Goal: Task Accomplishment & Management: Use online tool/utility

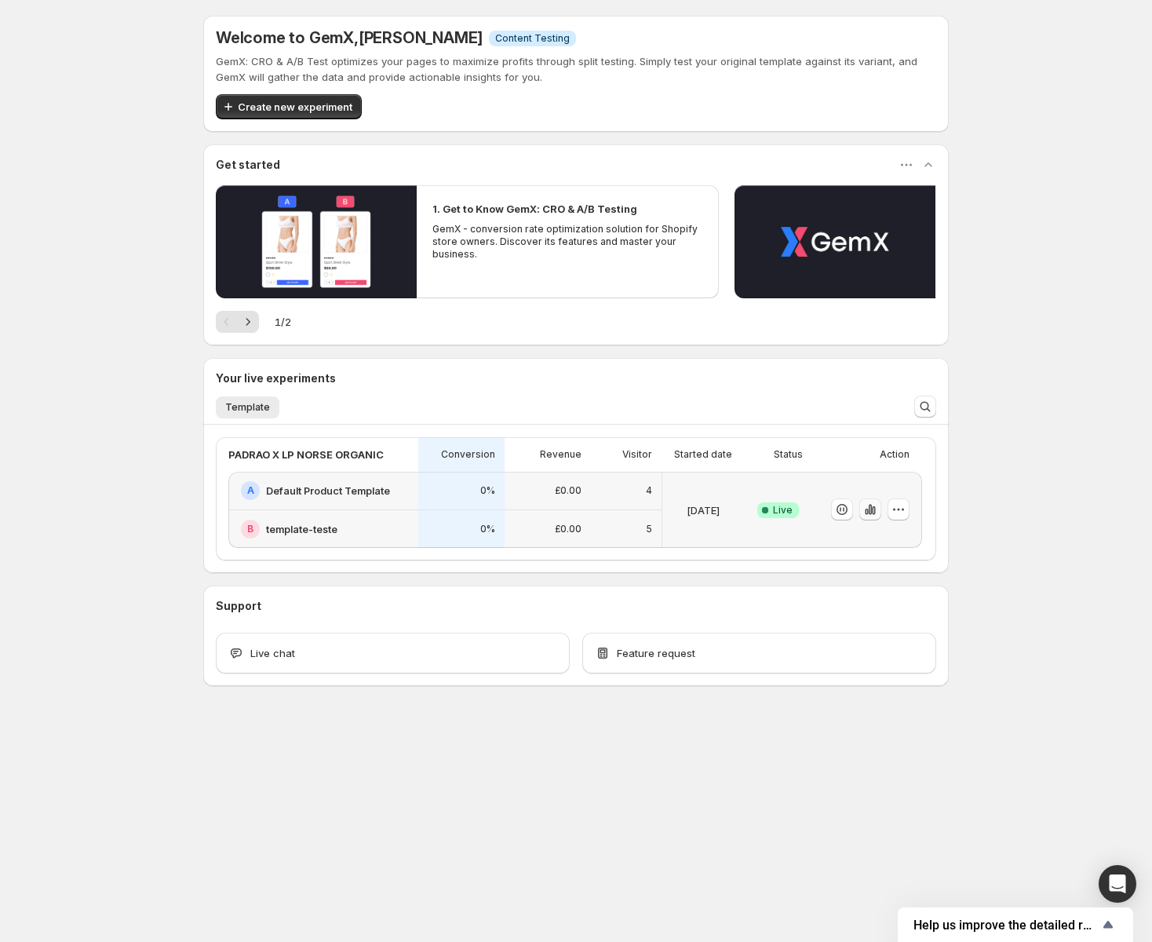
click at [867, 513] on icon "button" at bounding box center [866, 512] width 3 height 6
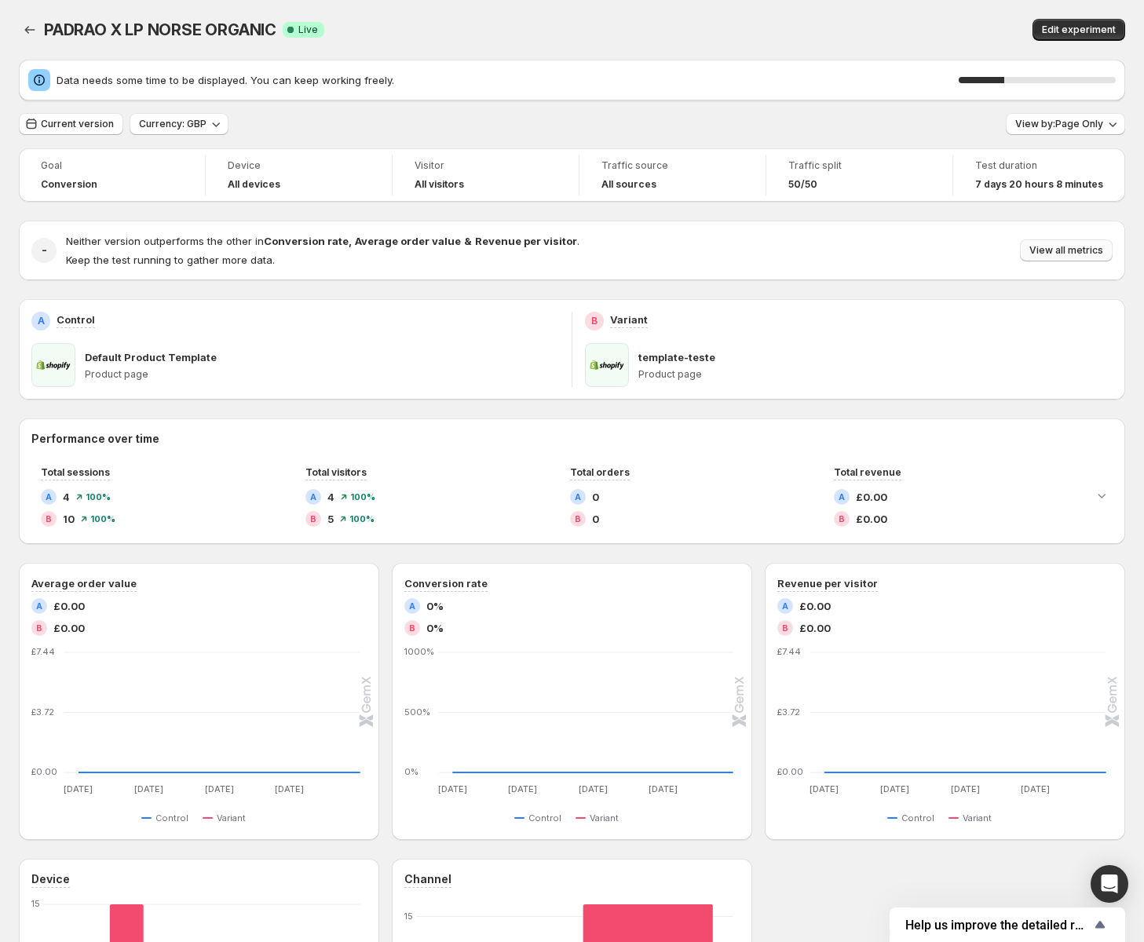
click at [1054, 248] on span "View all metrics" at bounding box center [1066, 250] width 74 height 13
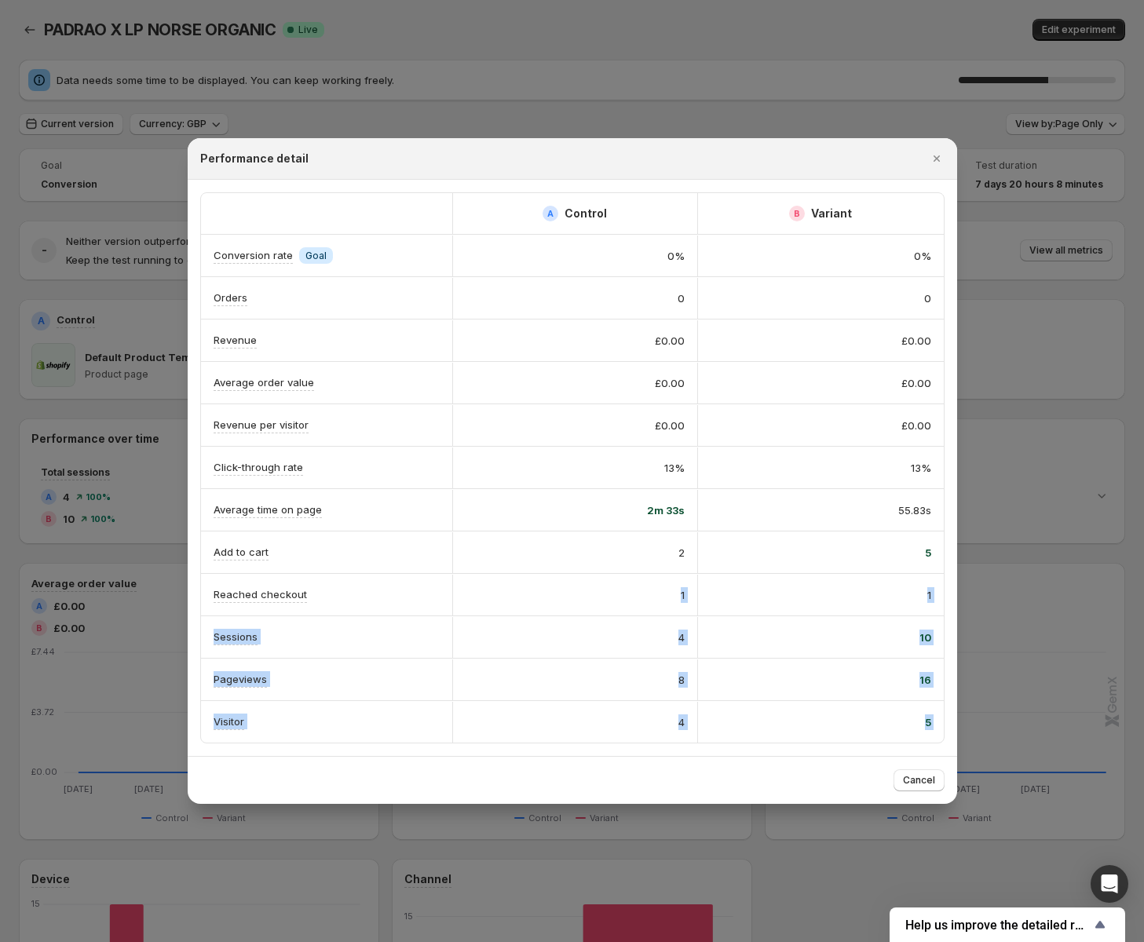
drag, startPoint x: 330, startPoint y: 596, endPoint x: 186, endPoint y: 596, distance: 144.4
click at [370, 604] on div "Reached checkout Total reached checkout generated in this experiment" at bounding box center [339, 649] width 264 height 92
drag, startPoint x: 354, startPoint y: 593, endPoint x: 219, endPoint y: 590, distance: 135.0
click at [219, 590] on div "Reached checkout" at bounding box center [326, 594] width 226 height 16
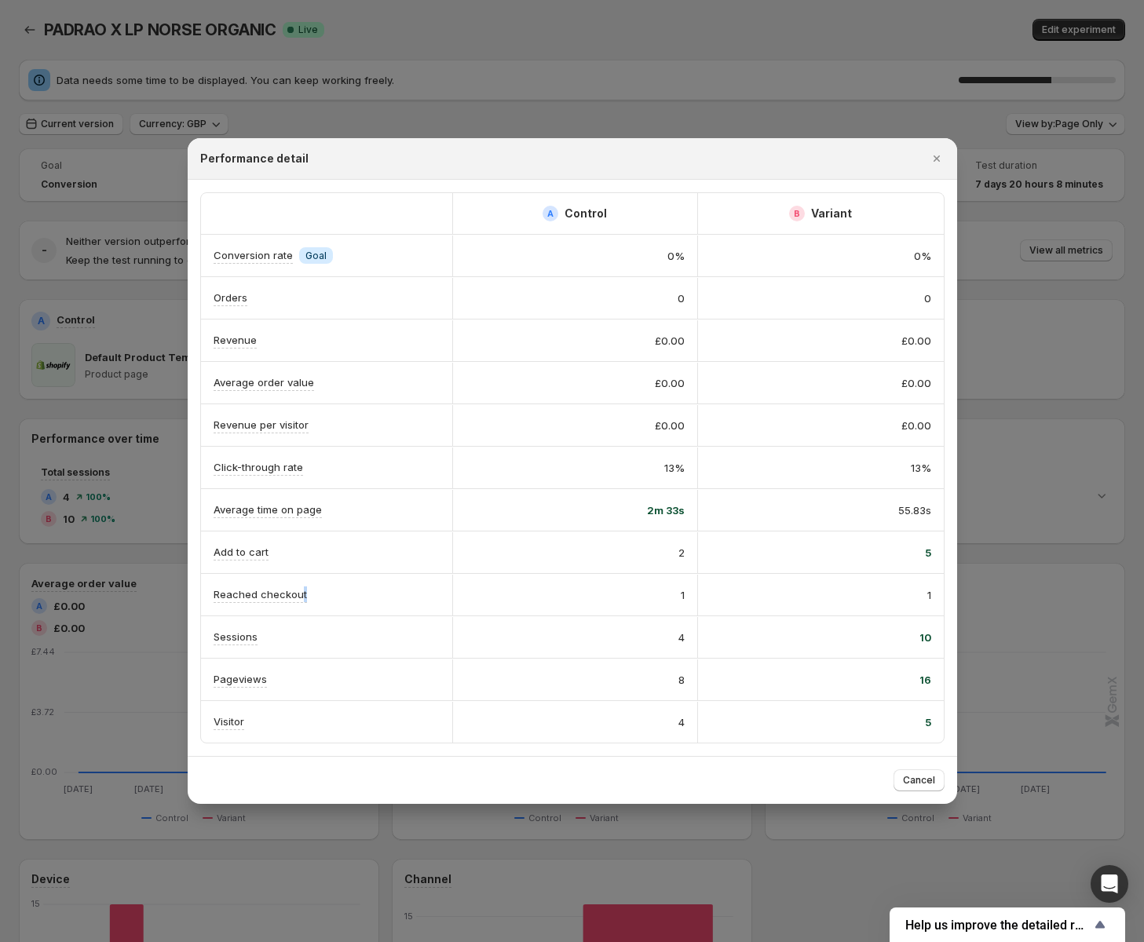
click at [346, 592] on div "Reached checkout" at bounding box center [326, 594] width 226 height 16
drag, startPoint x: 274, startPoint y: 592, endPoint x: 225, endPoint y: 589, distance: 48.8
click at [225, 589] on div "Reached checkout" at bounding box center [326, 594] width 226 height 16
click at [215, 566] on div at bounding box center [215, 566] width 0 height 0
click at [390, 590] on div "Reached checkout" at bounding box center [326, 594] width 226 height 16
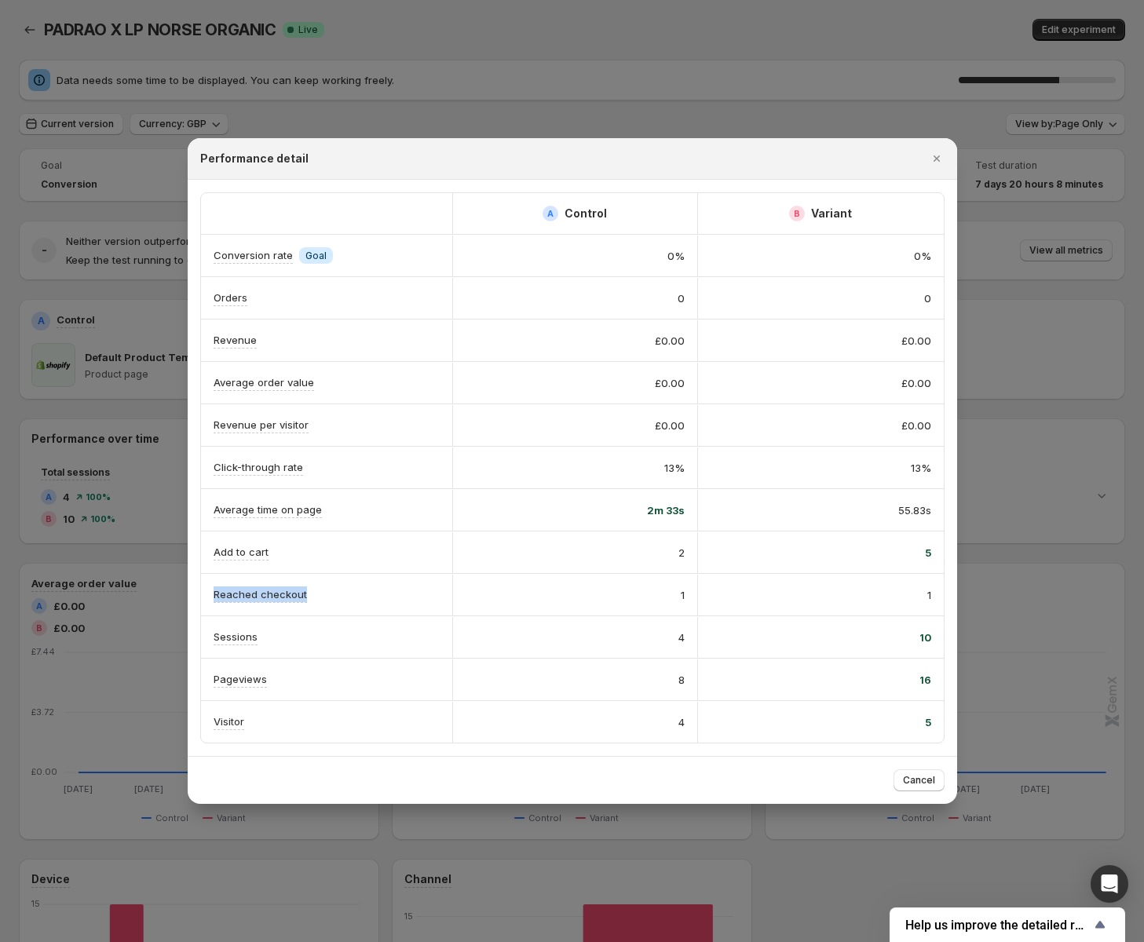
drag, startPoint x: 210, startPoint y: 579, endPoint x: 329, endPoint y: 590, distance: 119.8
click at [329, 590] on div "Reached checkout" at bounding box center [326, 595] width 251 height 42
click at [319, 566] on div at bounding box center [319, 566] width 0 height 0
click at [381, 587] on div "Reached checkout" at bounding box center [326, 594] width 226 height 16
click at [908, 785] on span "Cancel" at bounding box center [919, 780] width 32 height 13
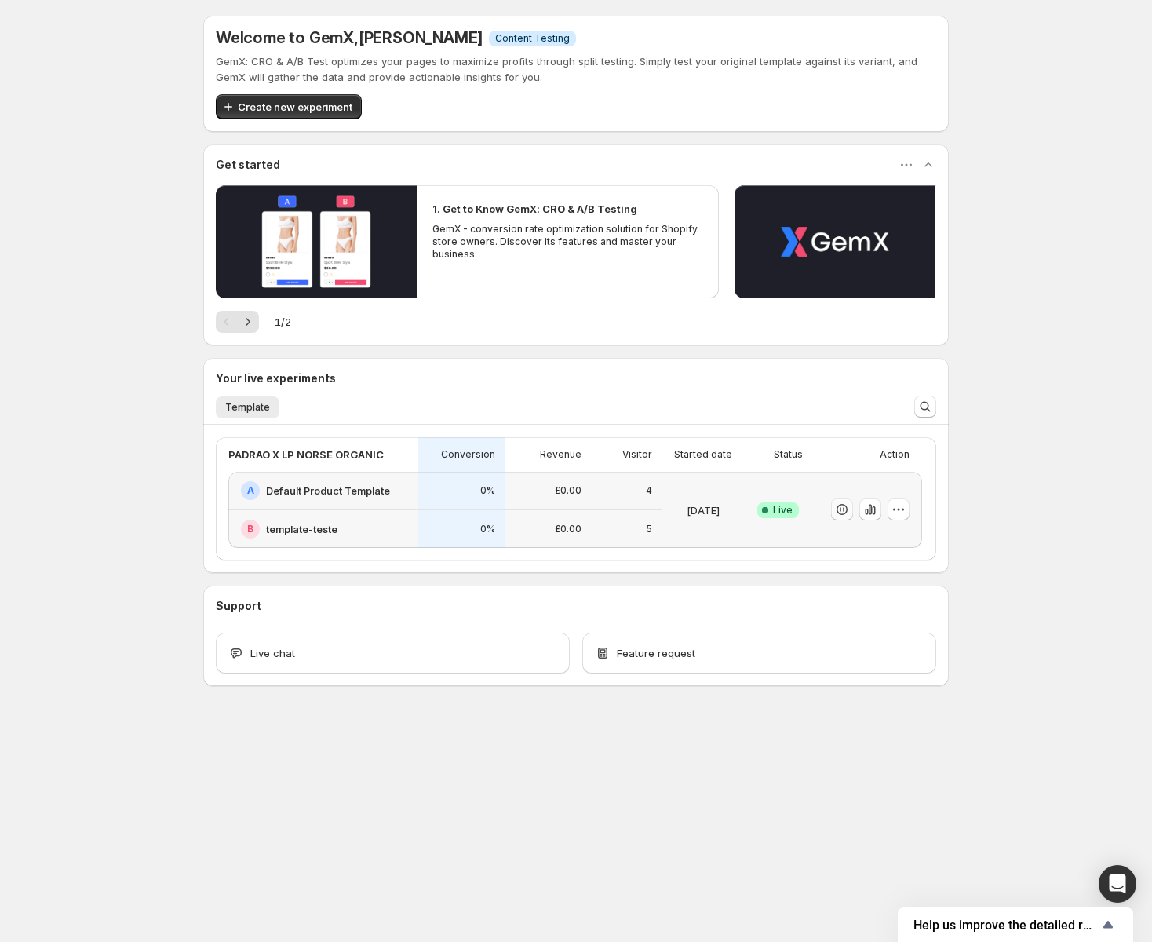
click at [845, 510] on icon "button" at bounding box center [842, 510] width 16 height 16
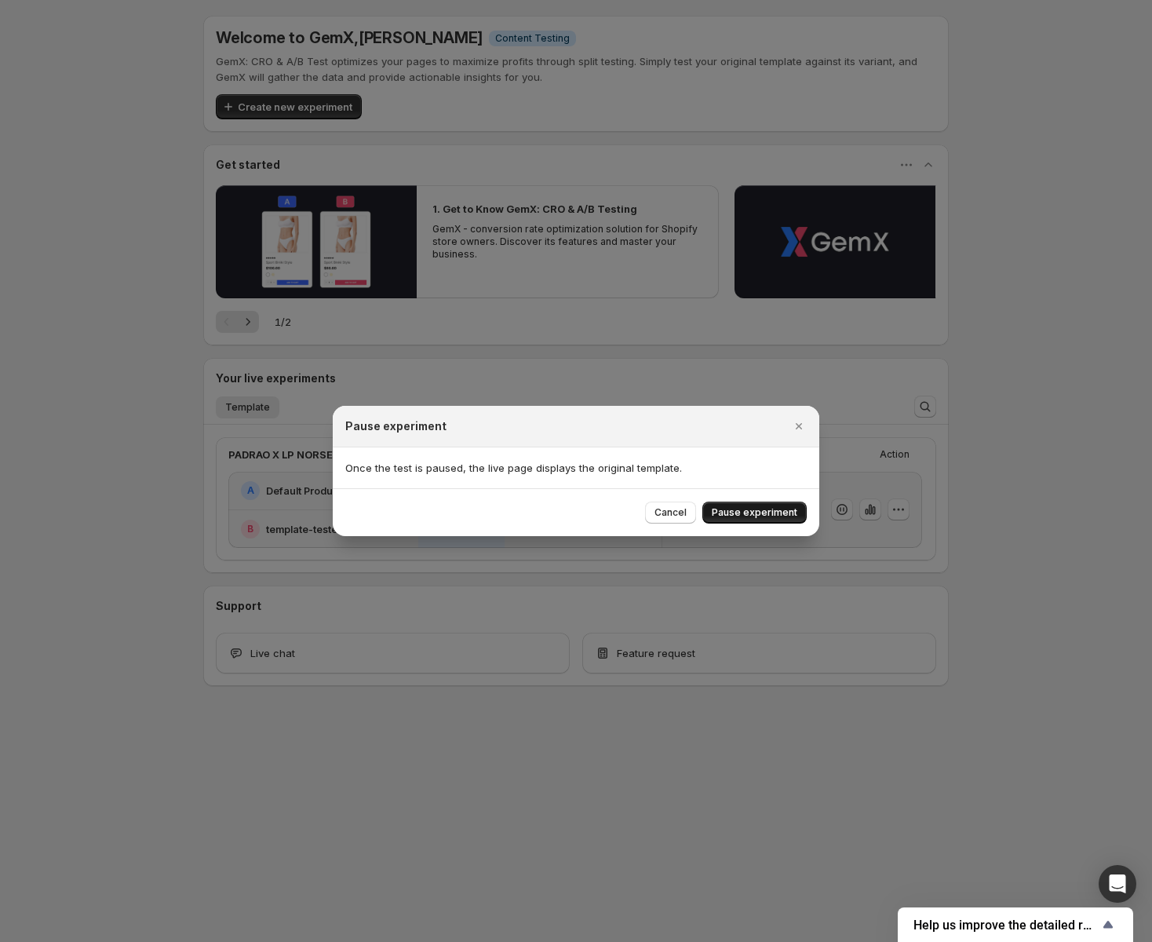
click at [779, 512] on span "Pause experiment" at bounding box center [755, 512] width 86 height 13
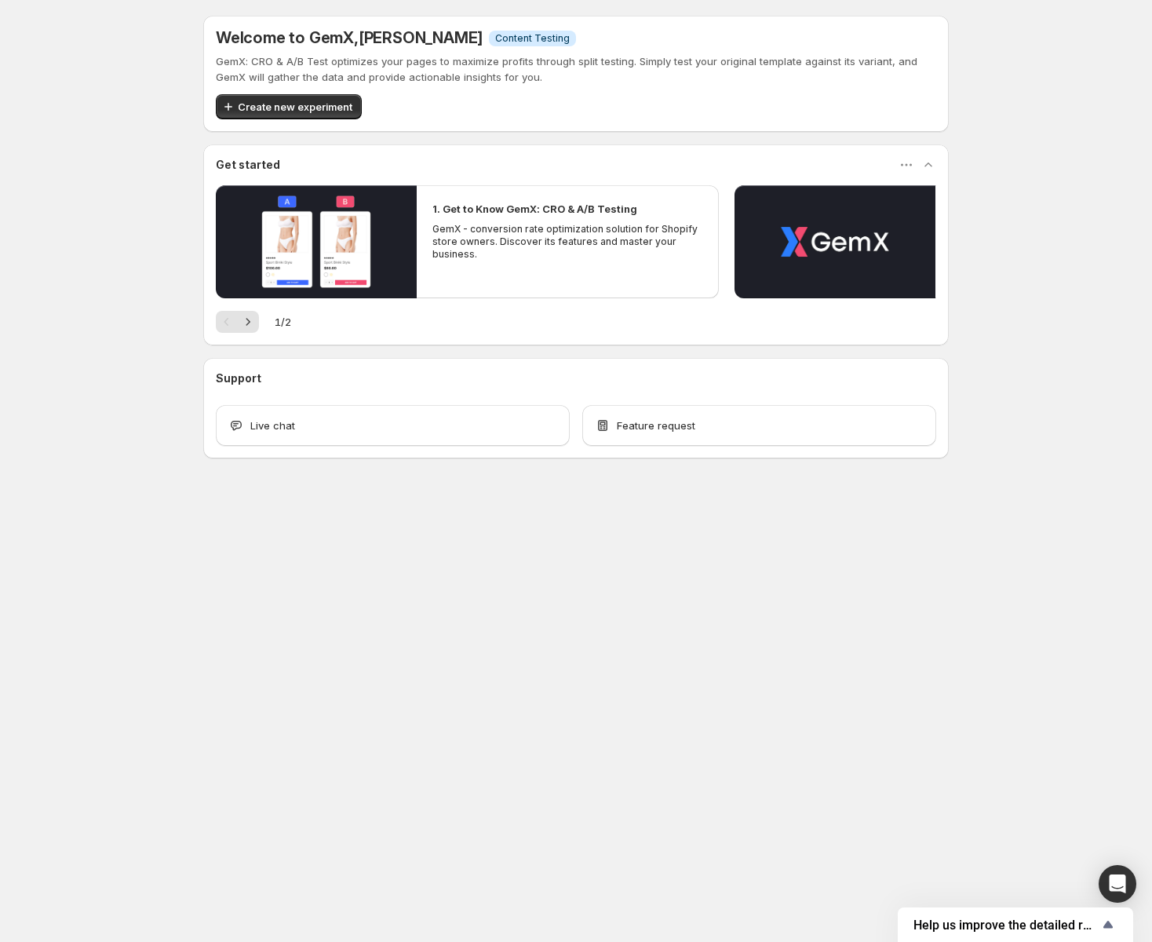
click at [308, 565] on body "Welcome to GemX , Raul Miranda Info Content Testing GemX: CRO & A/B Test optimi…" at bounding box center [576, 471] width 1152 height 942
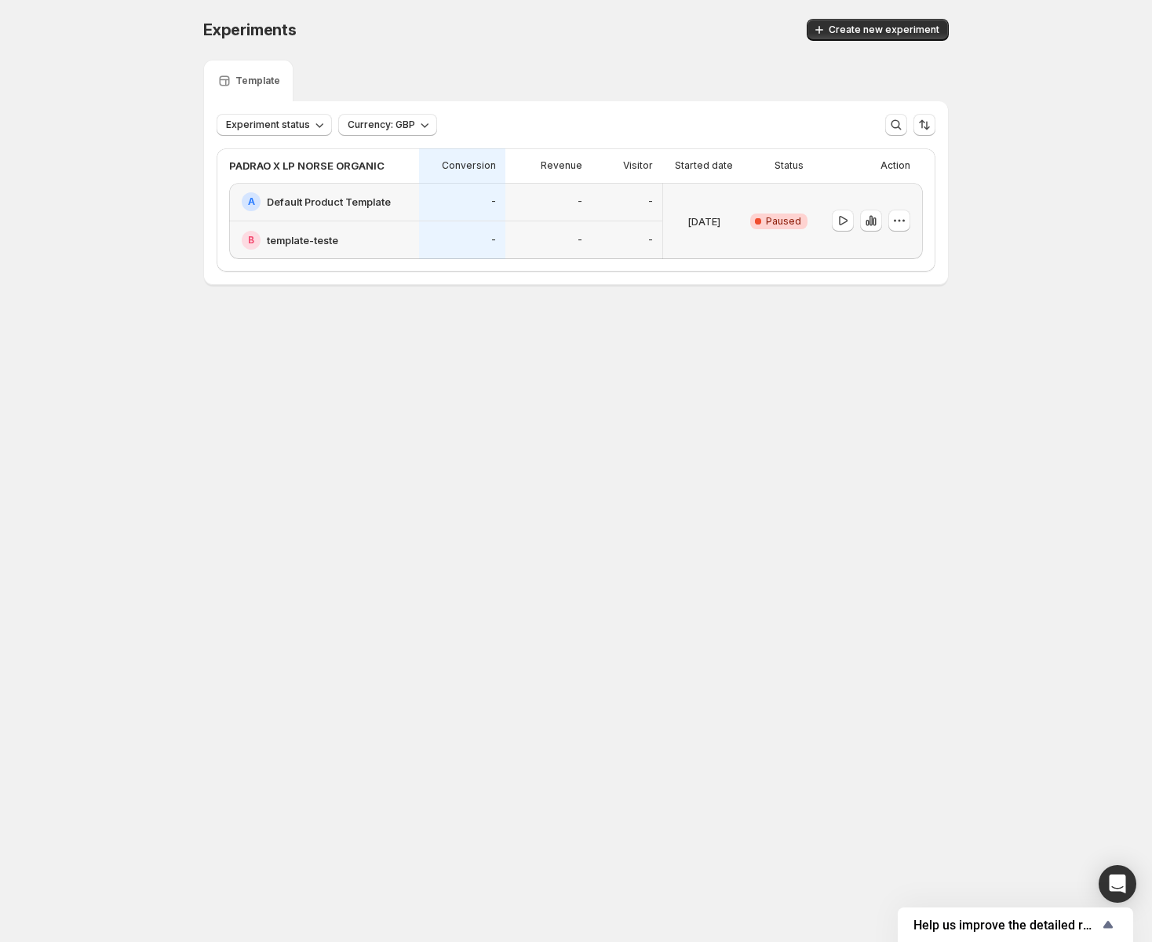
click at [991, 510] on body "Experiments. This page is ready Experiments Create new experiment Template Expe…" at bounding box center [576, 471] width 1152 height 942
click at [903, 224] on icon "button" at bounding box center [900, 221] width 16 height 16
click at [909, 246] on span "Edit" at bounding box center [910, 254] width 76 height 16
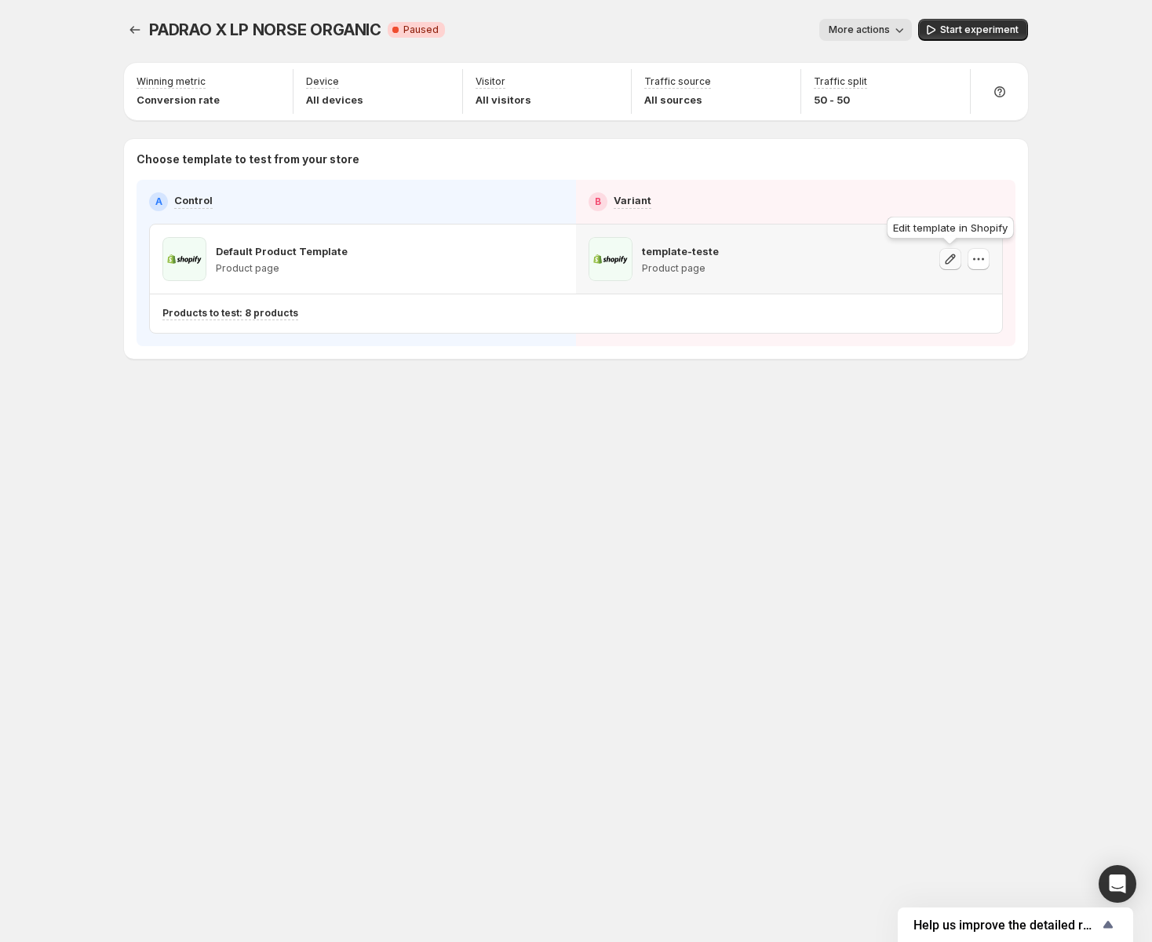
click at [954, 257] on icon "button" at bounding box center [951, 259] width 16 height 16
click at [474, 554] on div "PADRAO X LP NORSE ORGANIC. This page is ready PADRAO X LP NORSE ORGANIC Critica…" at bounding box center [576, 471] width 942 height 942
drag, startPoint x: 361, startPoint y: 250, endPoint x: 218, endPoint y: 248, distance: 142.9
click at [218, 248] on div "Default Product Template Product page" at bounding box center [362, 259] width 401 height 44
click at [724, 251] on div "template-teste Product page" at bounding box center [789, 259] width 401 height 44
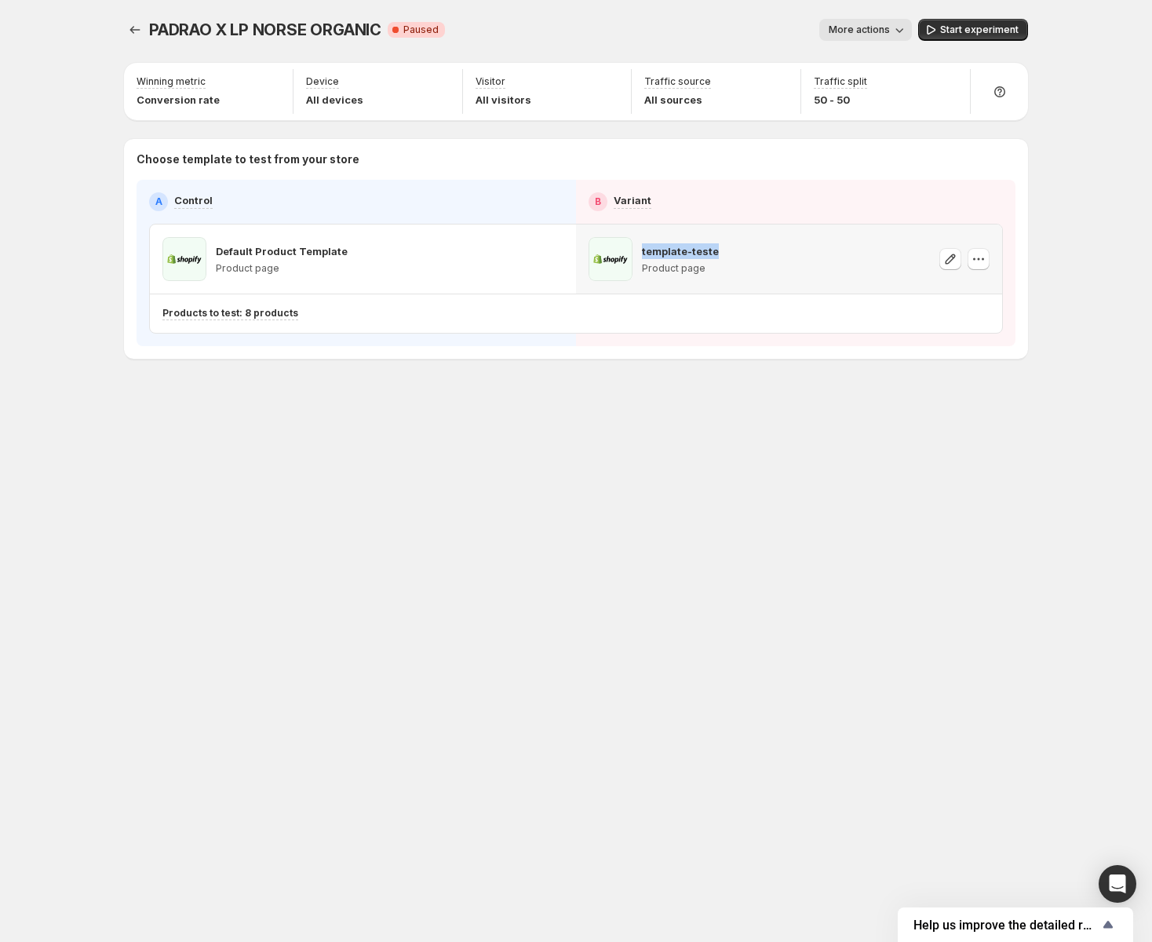
drag, startPoint x: 728, startPoint y: 251, endPoint x: 640, endPoint y: 243, distance: 88.3
click at [640, 243] on div "template-teste Product page" at bounding box center [789, 259] width 401 height 44
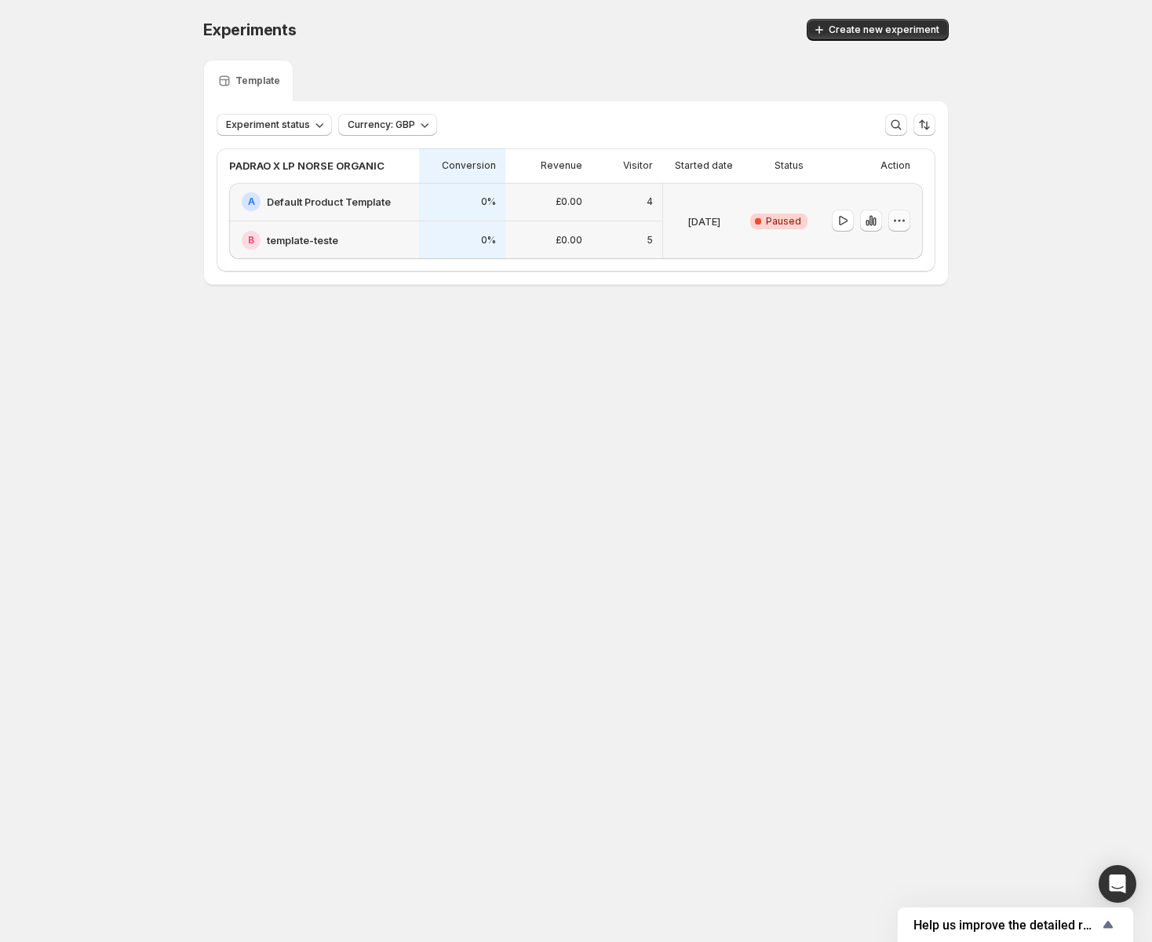
click at [899, 220] on icon "button" at bounding box center [900, 221] width 2 height 2
click at [898, 246] on span "Edit" at bounding box center [910, 254] width 76 height 16
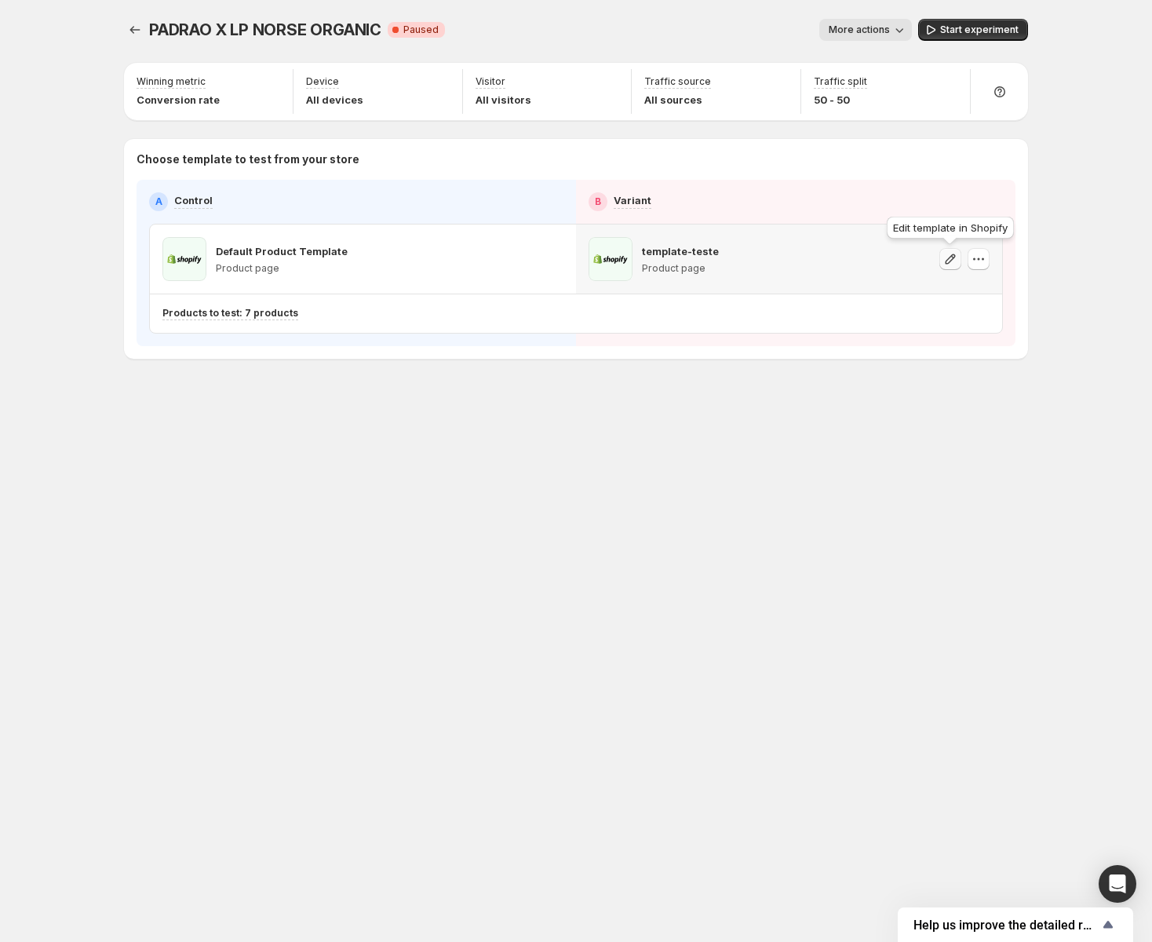
click at [951, 261] on icon "button" at bounding box center [951, 259] width 16 height 16
click at [978, 261] on icon "button" at bounding box center [979, 259] width 16 height 16
click at [986, 289] on span "Change template" at bounding box center [982, 292] width 85 height 13
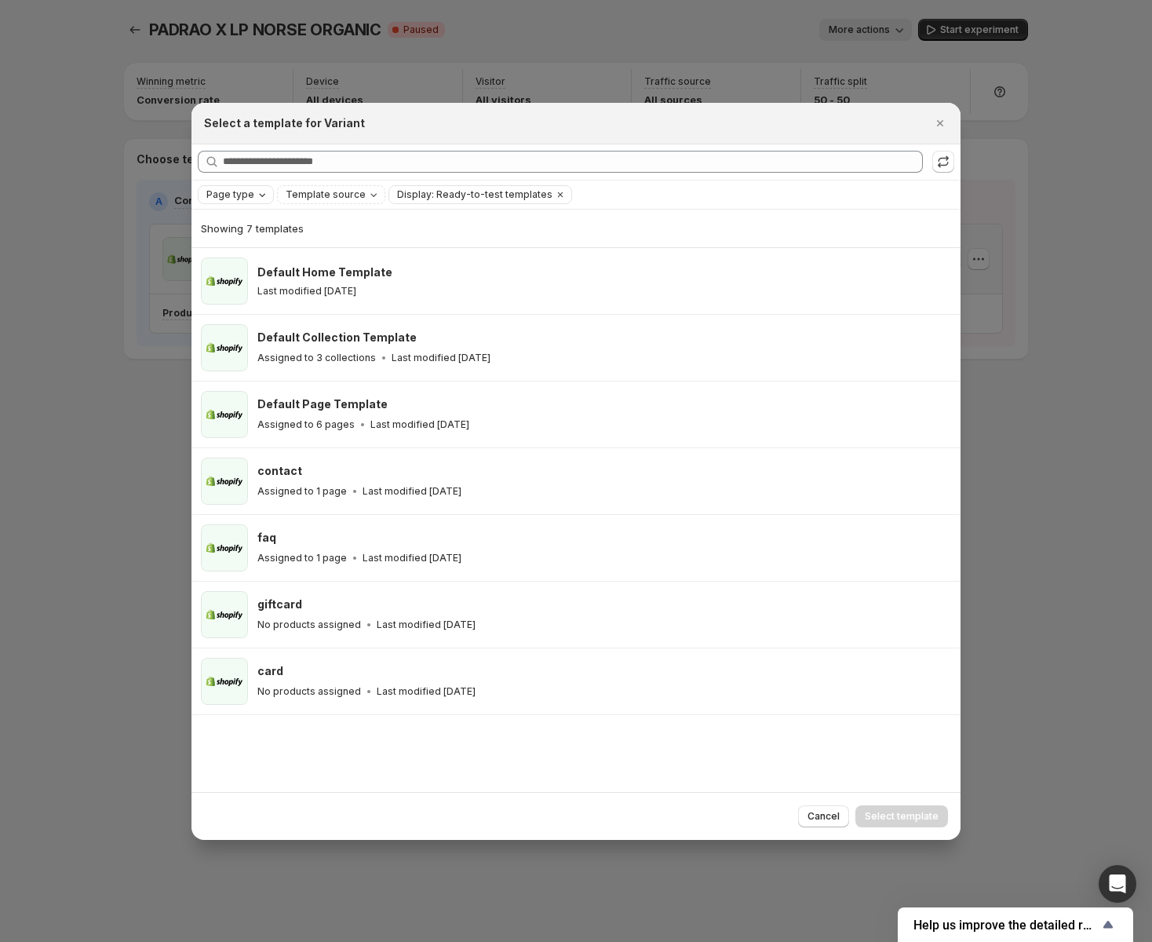
click at [250, 195] on span "Page type" at bounding box center [230, 194] width 48 height 13
click at [348, 196] on span "Template source" at bounding box center [326, 194] width 80 height 13
click at [348, 195] on span "Template source" at bounding box center [326, 194] width 80 height 13
click at [425, 195] on span "Display: Ready-to-test templates" at bounding box center [474, 194] width 155 height 13
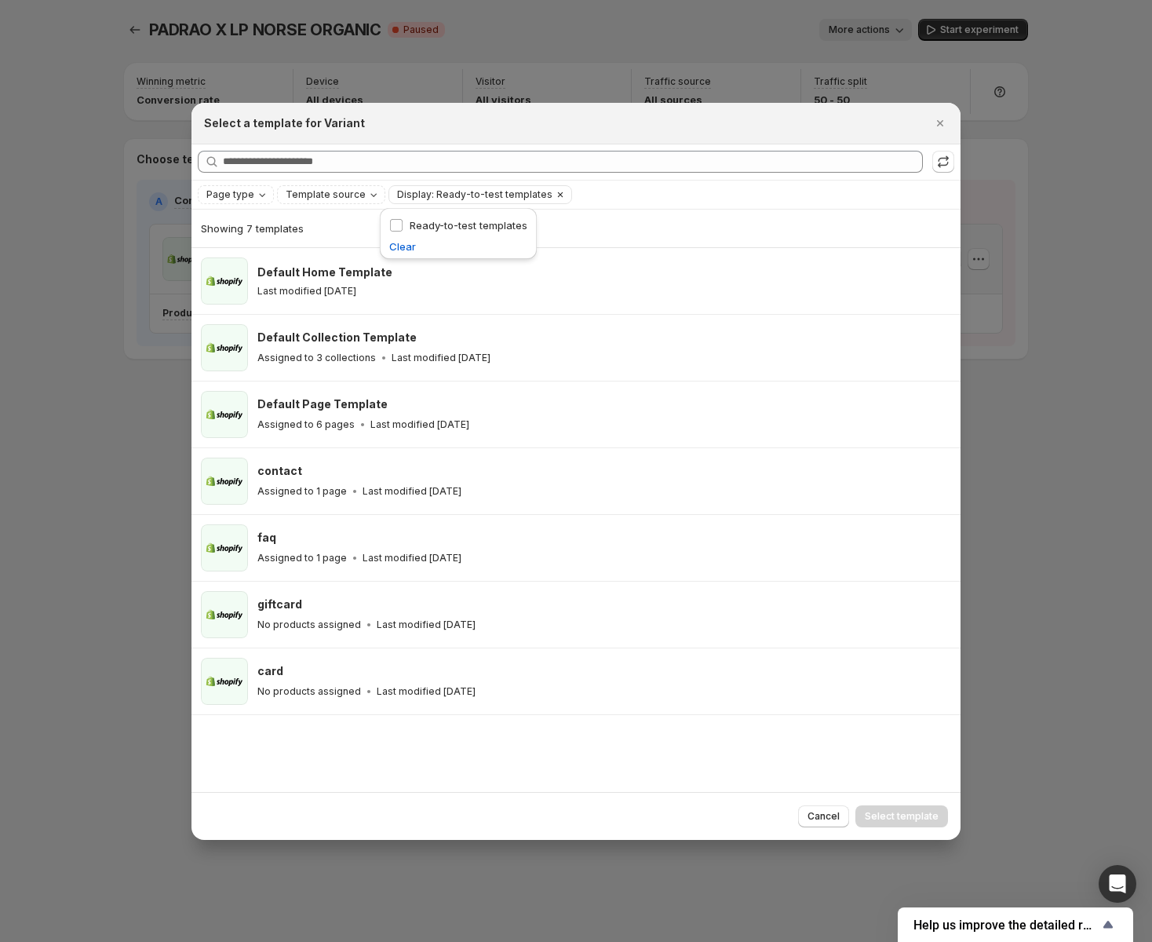
click at [440, 195] on span "Display: Ready-to-test templates" at bounding box center [474, 194] width 155 height 13
click at [830, 826] on button "Cancel" at bounding box center [823, 816] width 51 height 22
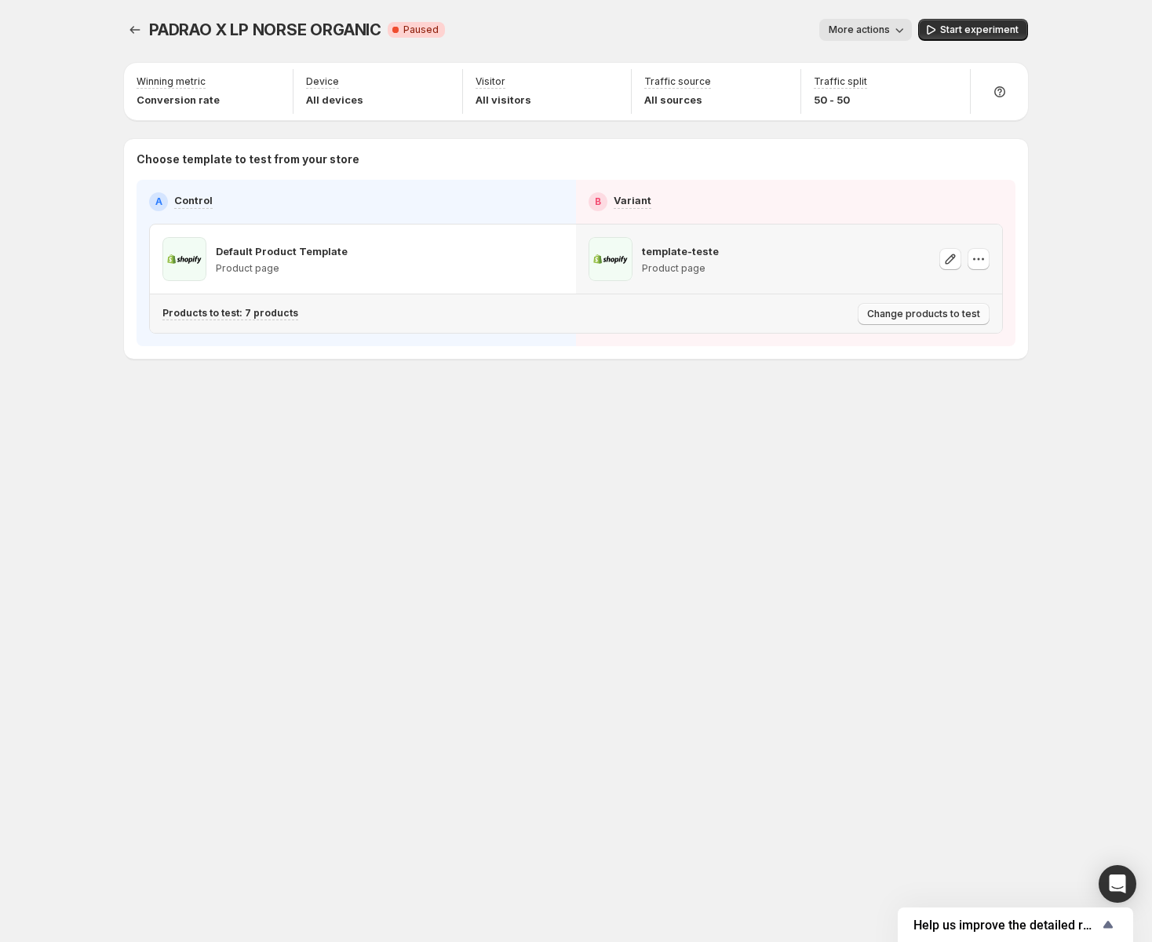
click at [929, 312] on span "Change products to test" at bounding box center [923, 314] width 113 height 13
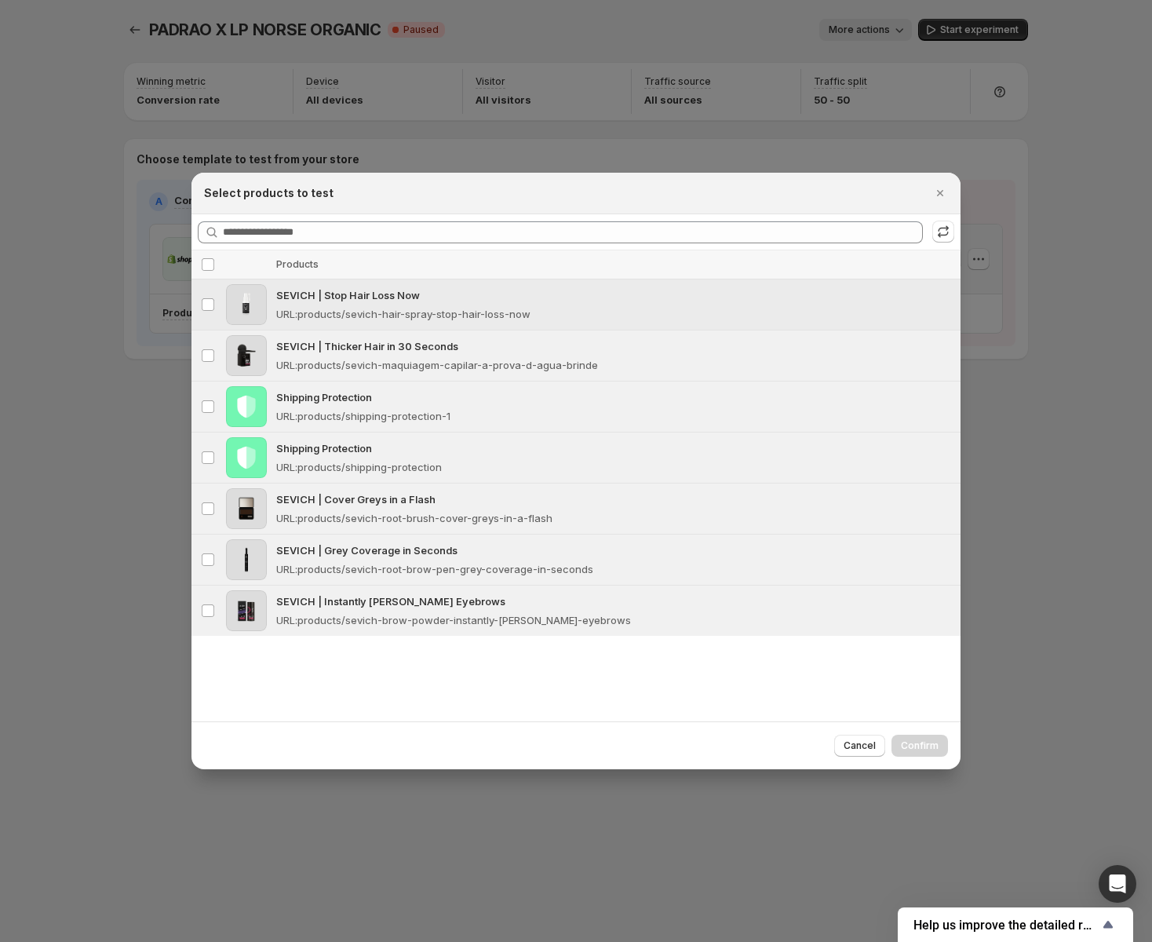
click at [198, 305] on td "Select product" at bounding box center [207, 304] width 30 height 51
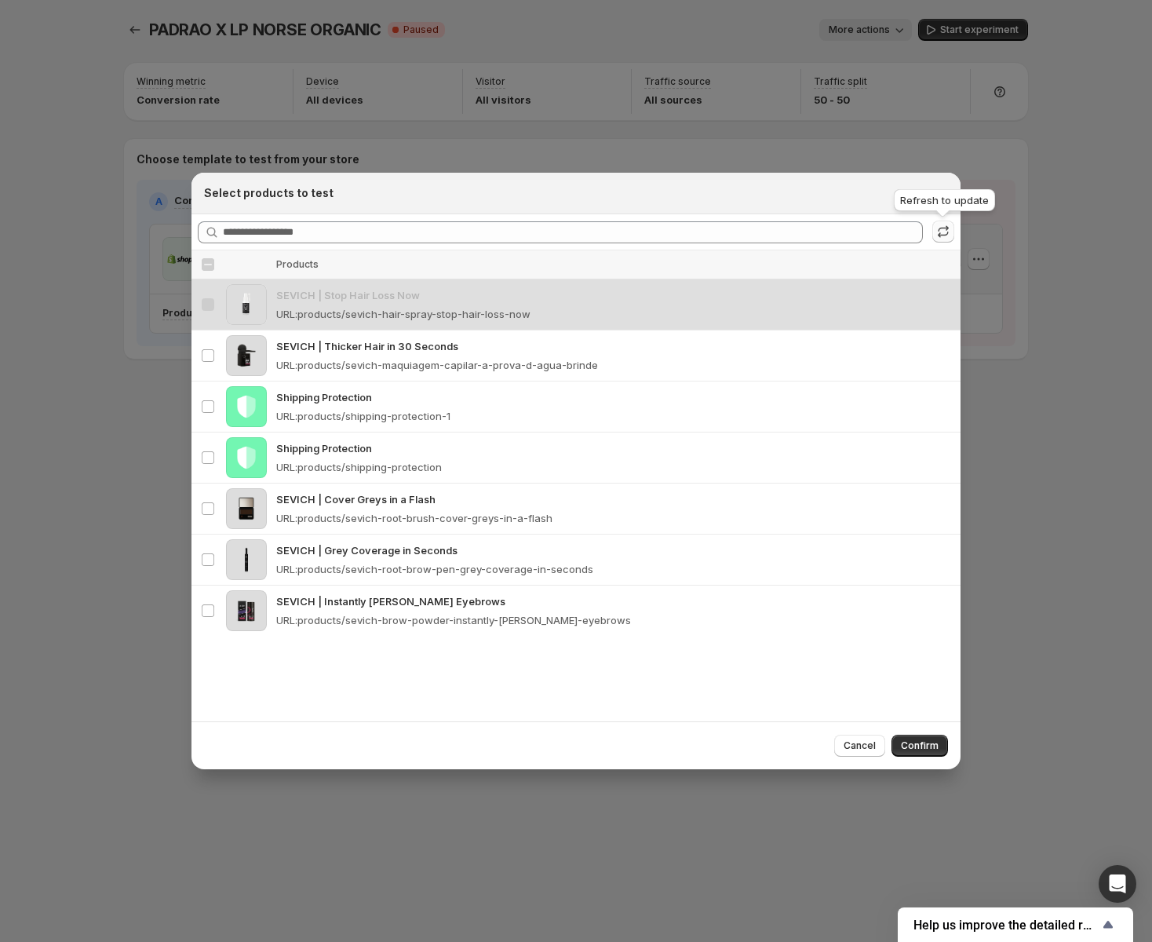
click at [942, 235] on icon ":r3b:" at bounding box center [944, 232] width 16 height 16
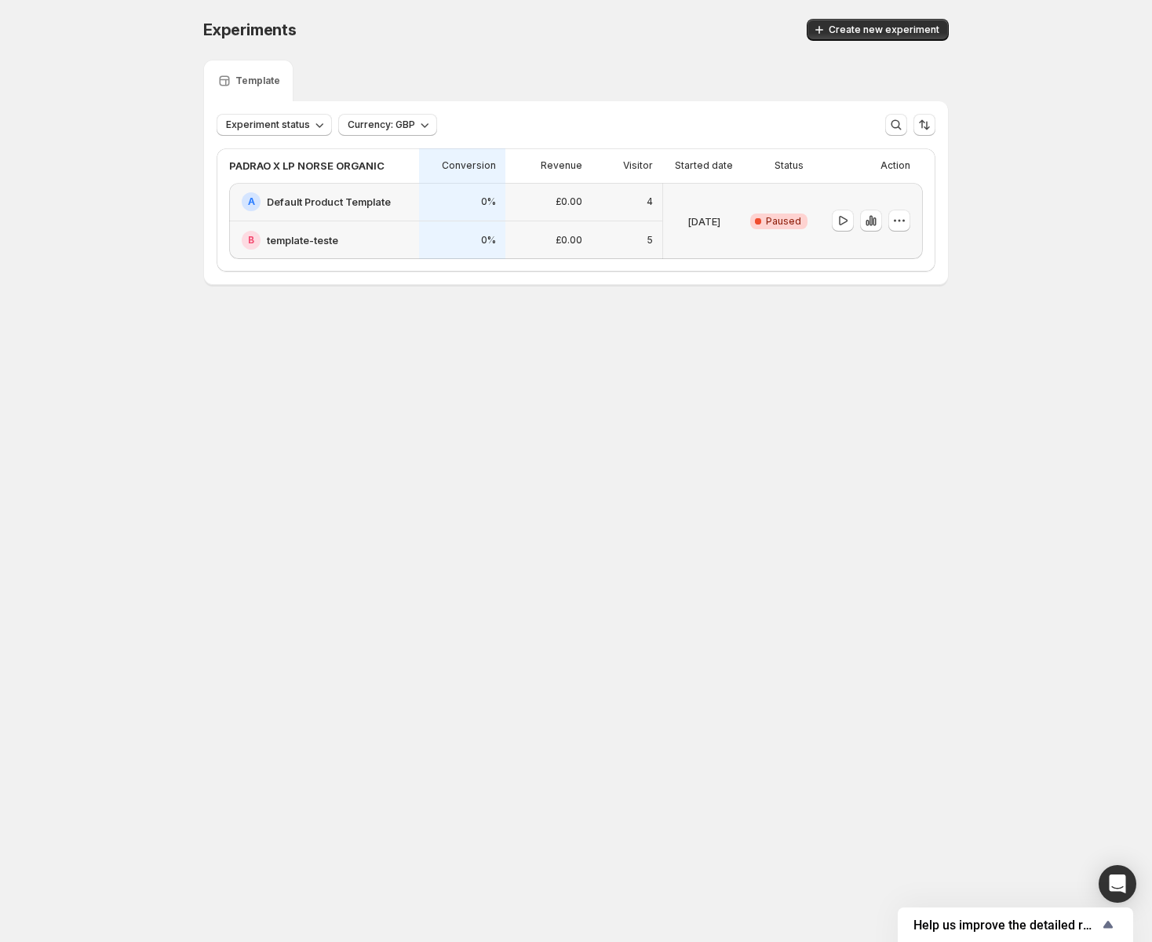
click at [659, 447] on body "Experiments. This page is ready Experiments Create new experiment Template Expe…" at bounding box center [576, 471] width 1152 height 942
click at [901, 220] on icon "button" at bounding box center [900, 221] width 16 height 16
click at [1014, 226] on div "Experiments. This page is ready Experiments Create new experiment Template Expe…" at bounding box center [576, 185] width 1152 height 370
click at [890, 38] on button "Create new experiment" at bounding box center [878, 30] width 142 height 22
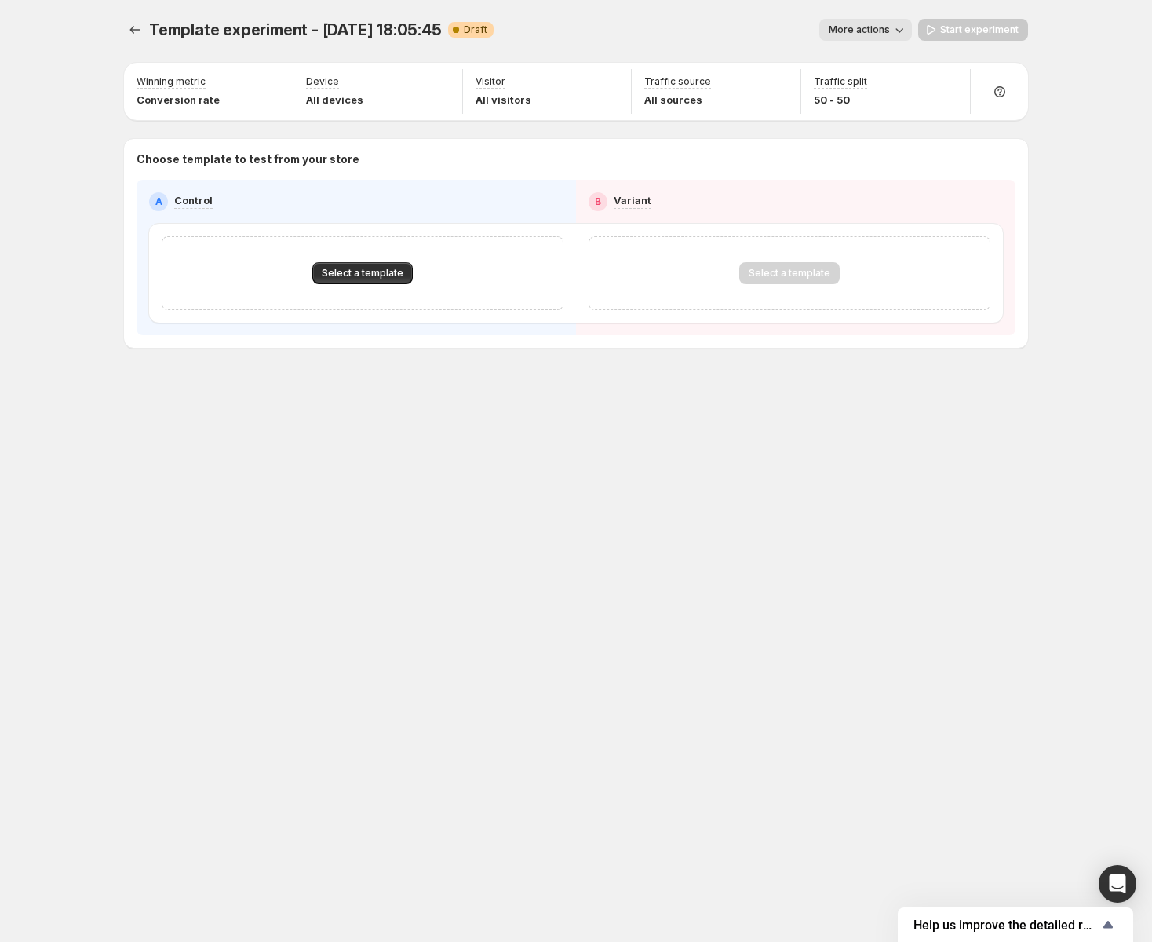
click at [410, 201] on div "A Control" at bounding box center [356, 201] width 414 height 19
click at [860, 24] on span "More actions" at bounding box center [859, 30] width 61 height 13
click at [860, 25] on span "More actions" at bounding box center [859, 30] width 61 height 13
click at [356, 267] on span "Select a template" at bounding box center [363, 273] width 82 height 13
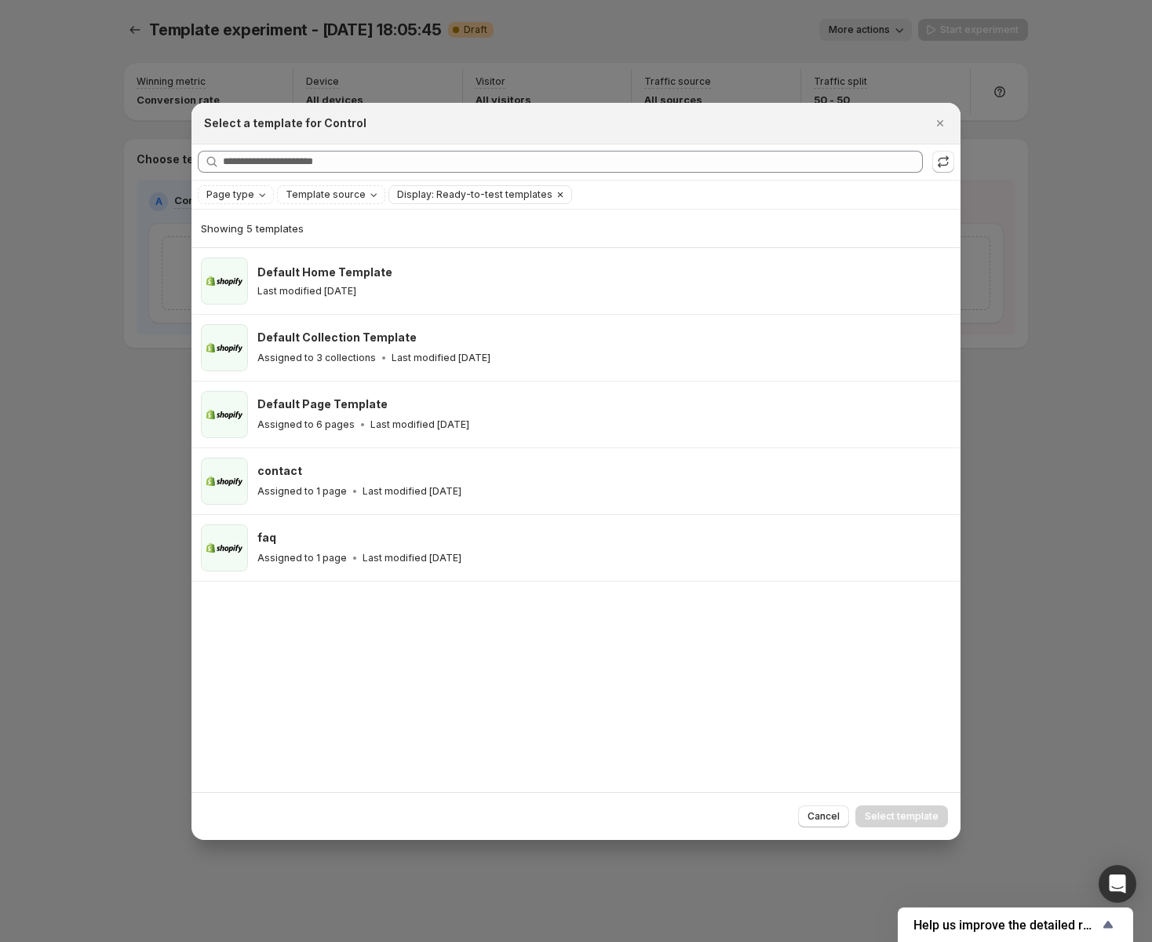
click at [558, 195] on icon "Clear" at bounding box center [560, 194] width 5 height 5
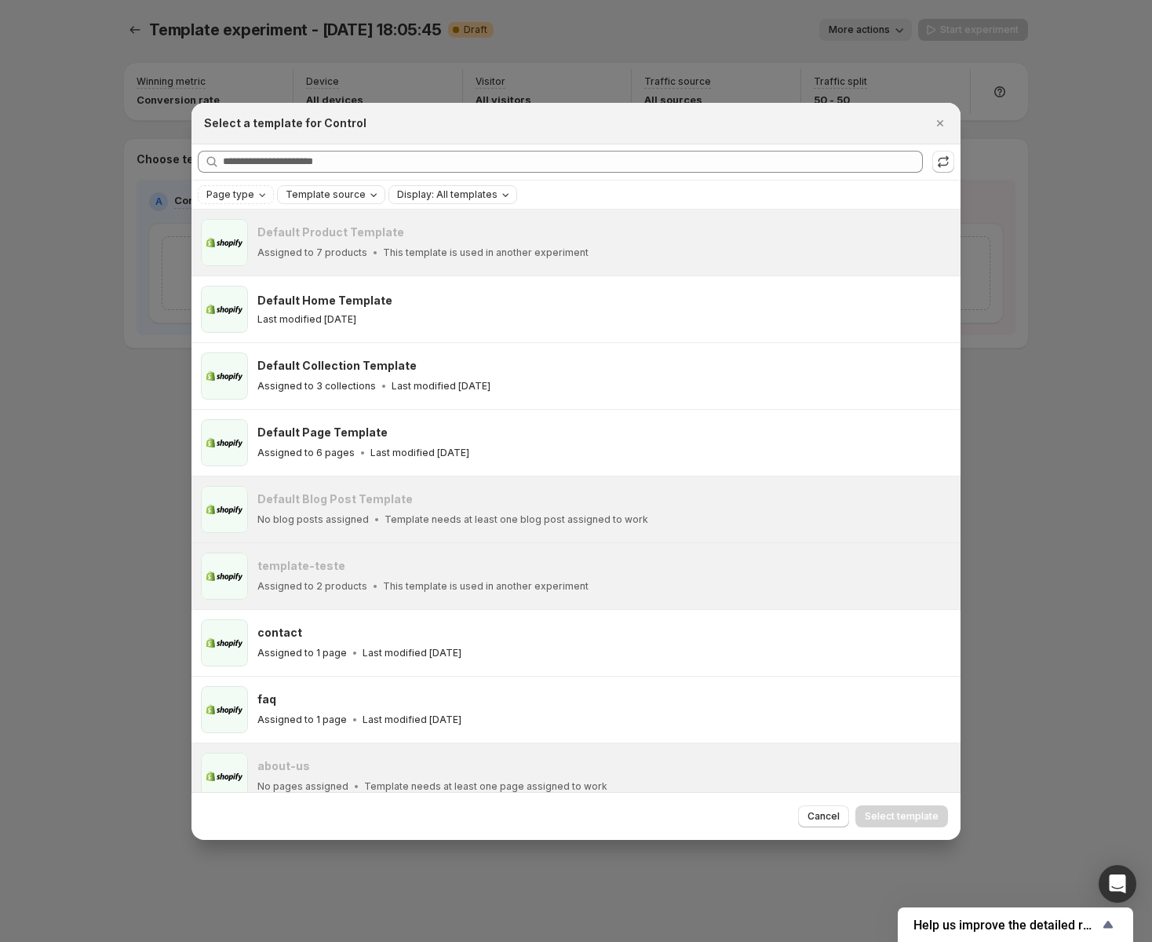
click at [323, 195] on span "Template source" at bounding box center [326, 194] width 80 height 13
click at [317, 217] on span "Shopify" at bounding box center [323, 225] width 37 height 16
click at [320, 219] on span "Shopify" at bounding box center [323, 225] width 37 height 13
click at [257, 192] on icon "Page type" at bounding box center [262, 194] width 13 height 13
click at [273, 256] on span "Product page" at bounding box center [261, 261] width 67 height 13
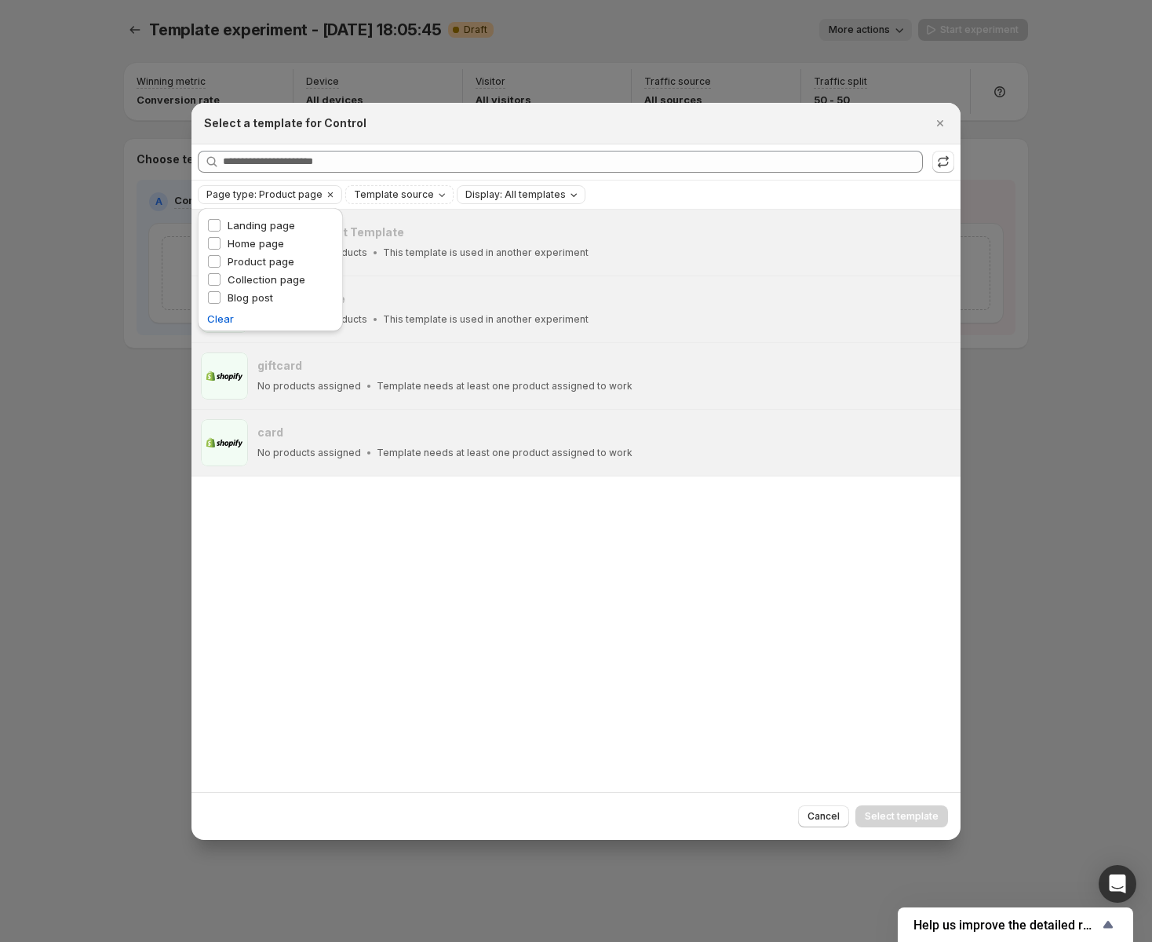
click at [507, 592] on div "Default Product Template Assigned to 7 products This template is used in anothe…" at bounding box center [576, 501] width 769 height 582
click at [819, 816] on span "Cancel" at bounding box center [824, 816] width 32 height 13
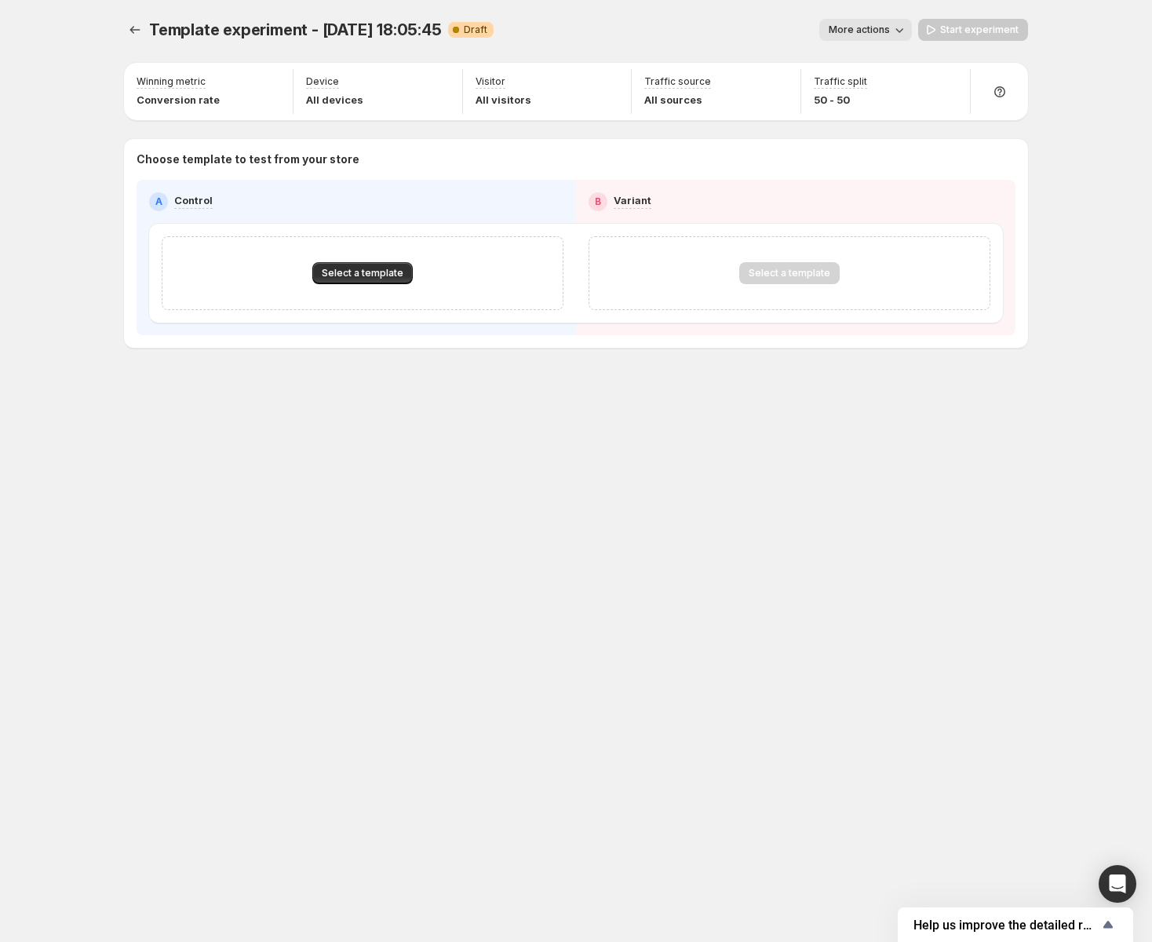
click at [644, 684] on div "Template experiment - Aug 12, 18:05:45. This page is ready Template experiment …" at bounding box center [576, 471] width 942 height 942
click at [140, 24] on icon "Experiments" at bounding box center [135, 30] width 16 height 16
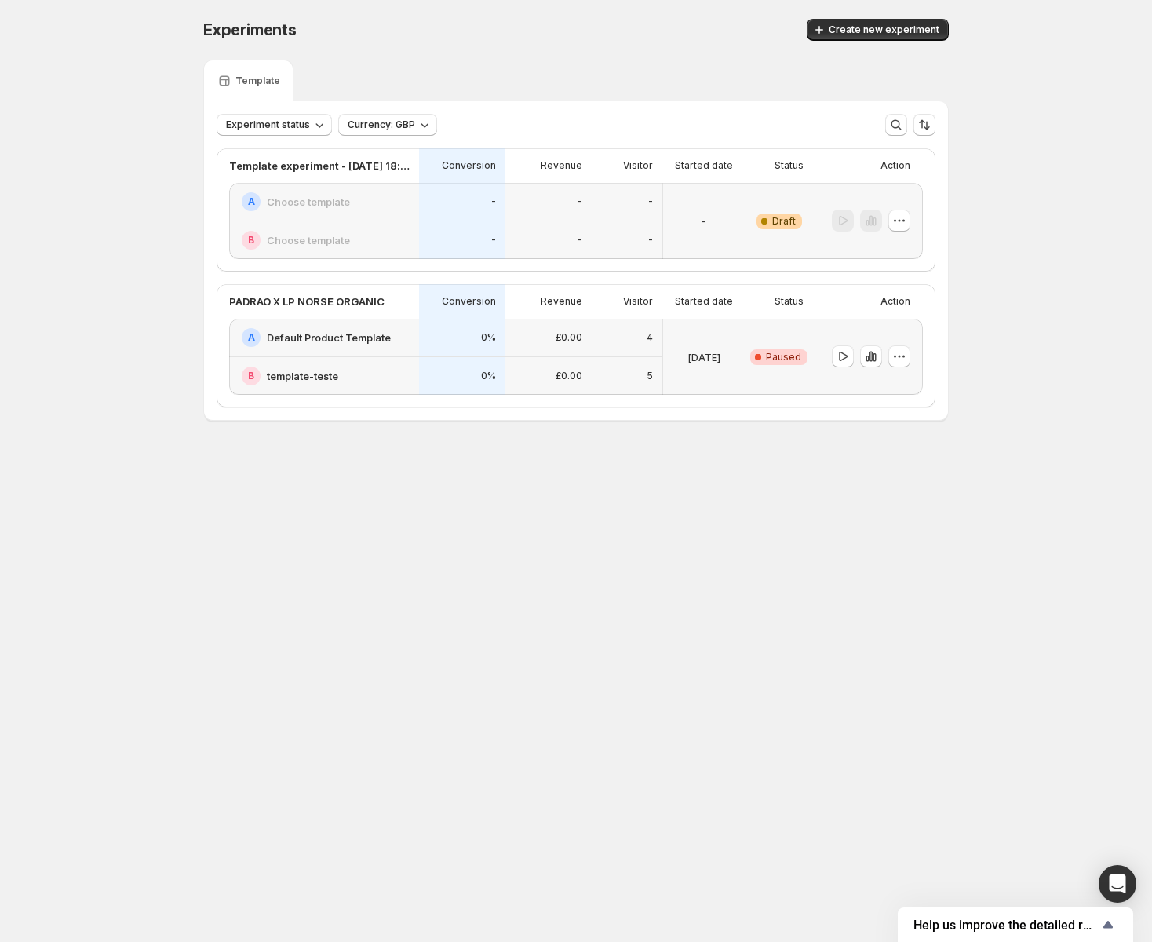
click at [91, 245] on div "Experiments. This page is ready Experiments Create new experiment Template Expe…" at bounding box center [576, 252] width 1152 height 505
